Goal: Check status: Check status

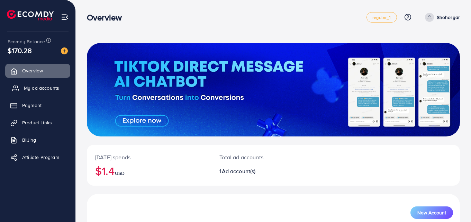
click at [54, 94] on link "My ad accounts" at bounding box center [37, 88] width 65 height 14
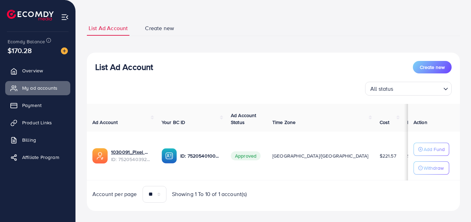
scroll to position [37, 0]
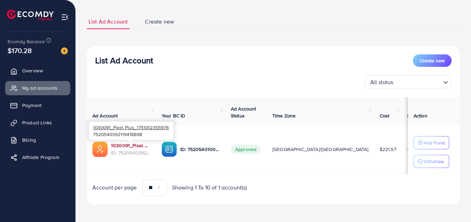
click at [130, 146] on link "1030091_Pixel Plus_1751012355976" at bounding box center [130, 145] width 39 height 7
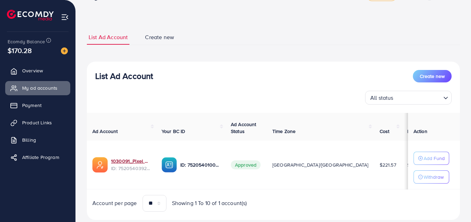
scroll to position [0, 0]
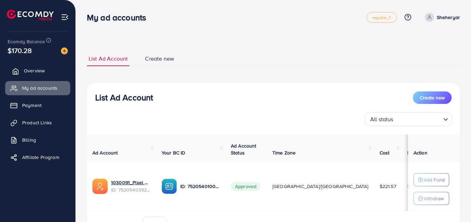
click at [46, 65] on link "Overview" at bounding box center [37, 71] width 65 height 14
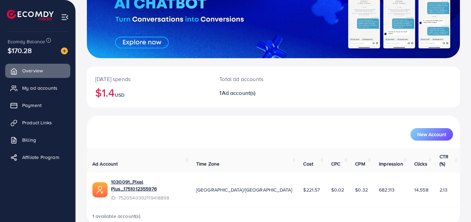
scroll to position [79, 0]
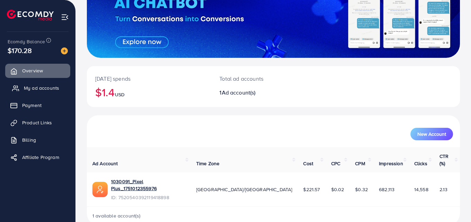
click at [30, 91] on span "My ad accounts" at bounding box center [41, 87] width 35 height 7
